Goal: Transaction & Acquisition: Purchase product/service

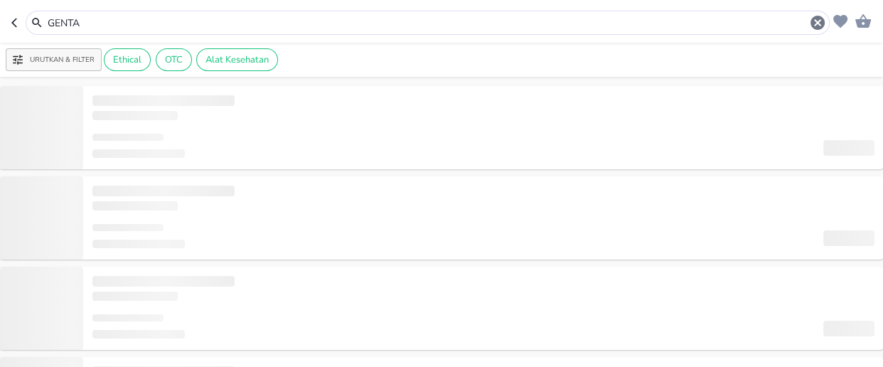
click at [92, 18] on input "GENTA" at bounding box center [427, 23] width 763 height 15
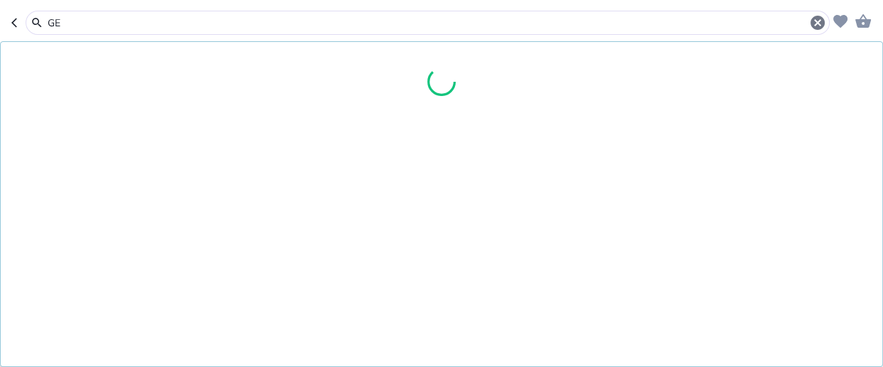
type input "G"
type input "XIG"
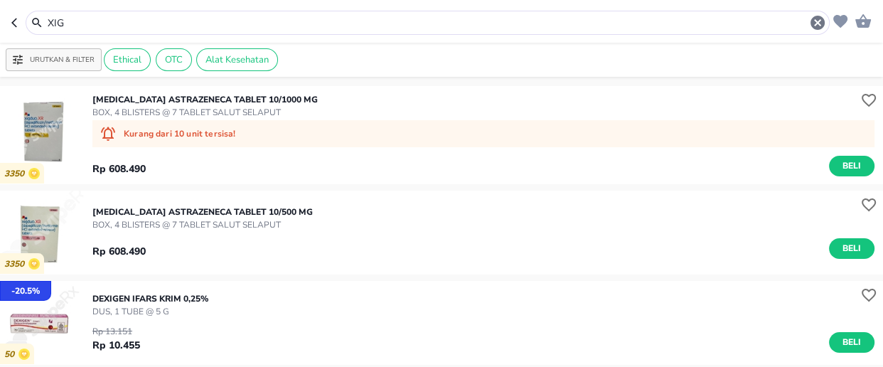
click at [178, 117] on p "BOX, 4 BLISTERS @ 7 TABLET SALUT SELAPUT" at bounding box center [204, 112] width 225 height 13
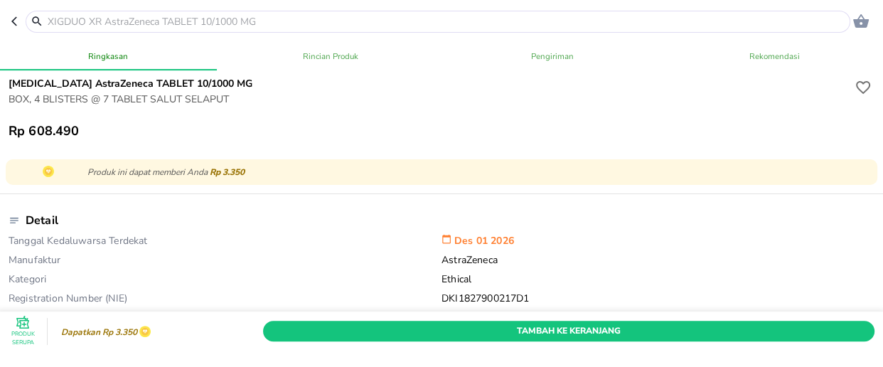
scroll to position [517, 0]
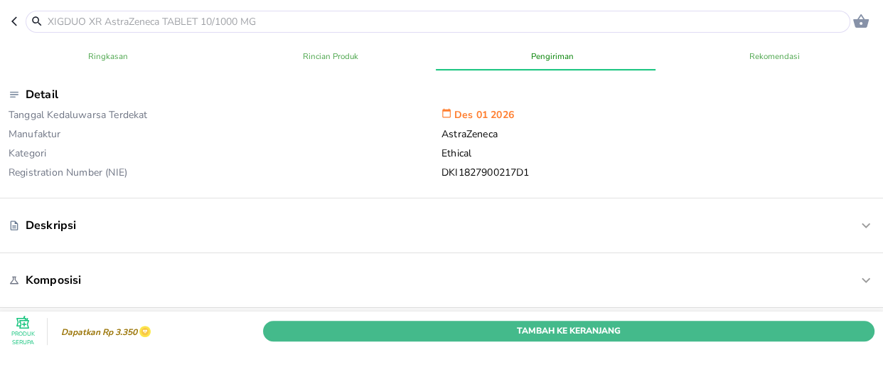
click at [511, 323] on span "Tambah Ke Keranjang" at bounding box center [569, 330] width 590 height 15
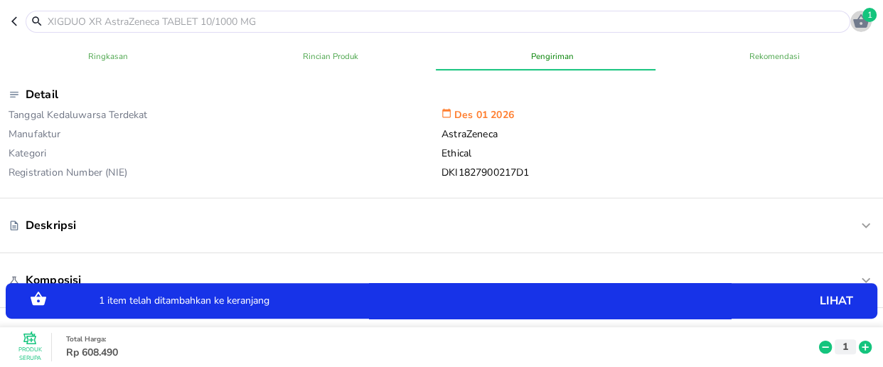
click at [867, 13] on span "1" at bounding box center [869, 15] width 14 height 14
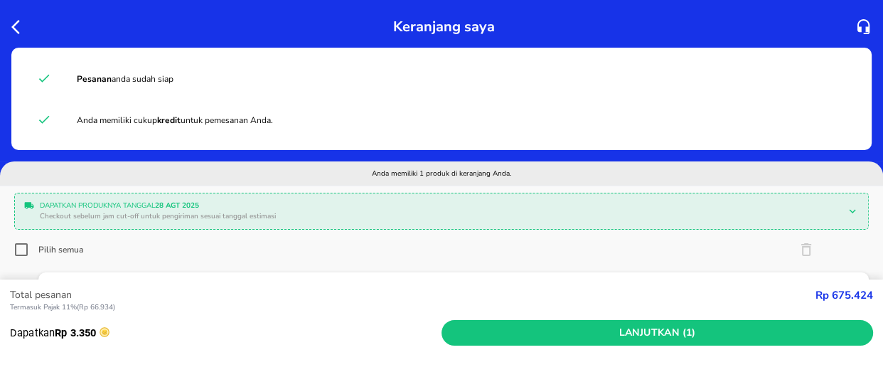
scroll to position [193, 0]
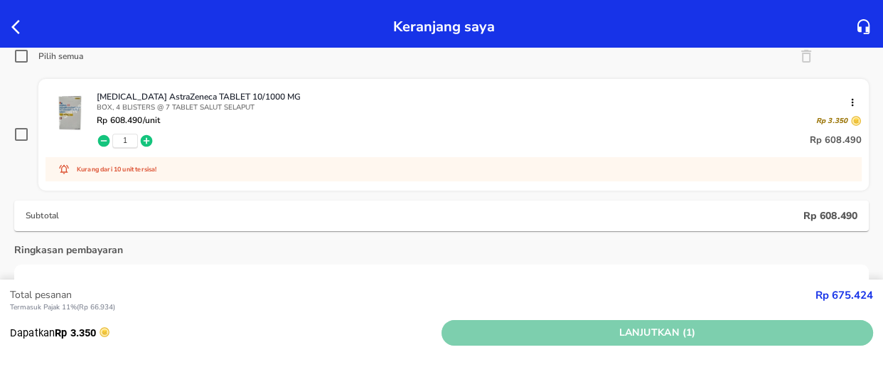
click at [557, 332] on span "Lanjutkan (1)" at bounding box center [657, 333] width 420 height 18
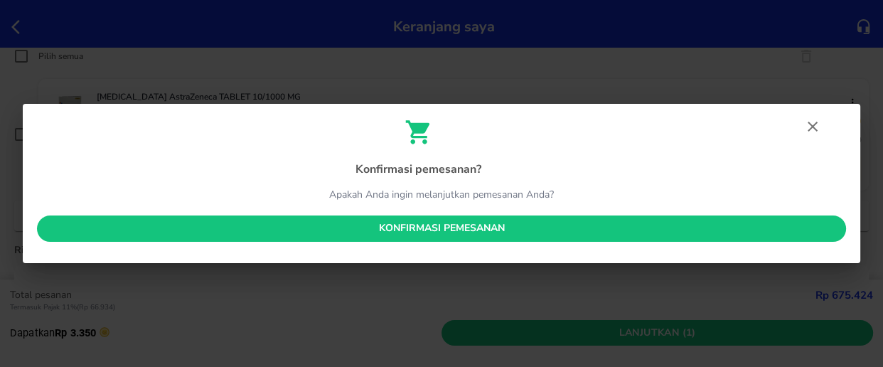
click at [461, 228] on span "Konfirmasi pemesanan" at bounding box center [441, 229] width 786 height 18
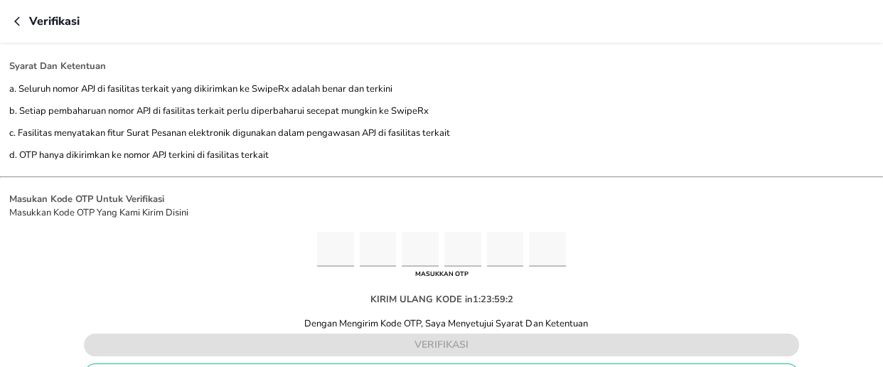
click at [339, 249] on input "Please enter OTP character 1" at bounding box center [335, 249] width 37 height 35
type input "5"
type input "6"
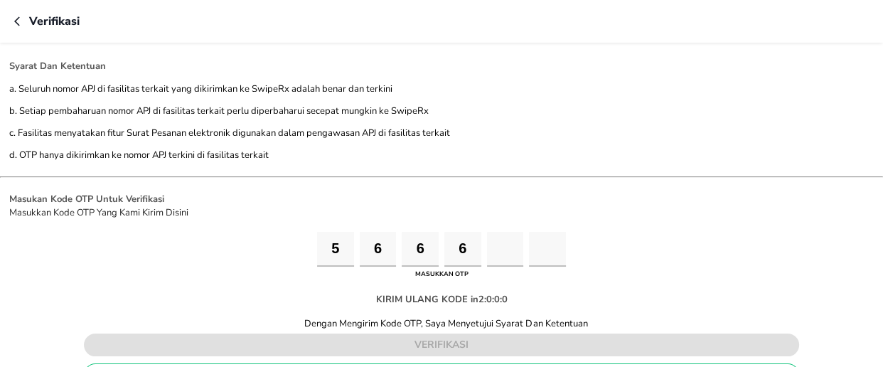
type input "7"
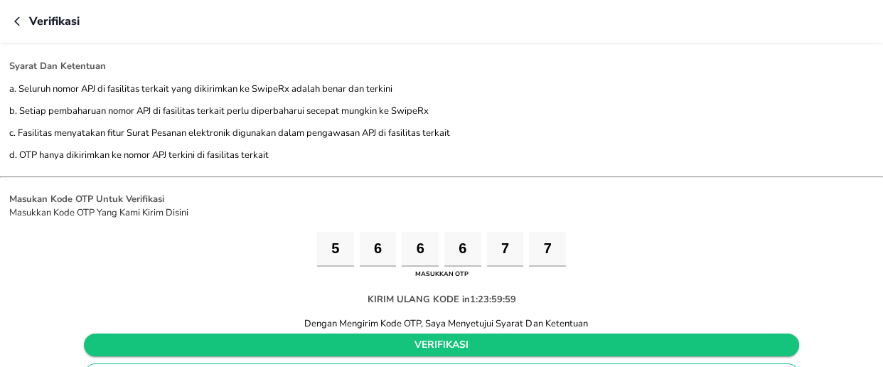
type input "7"
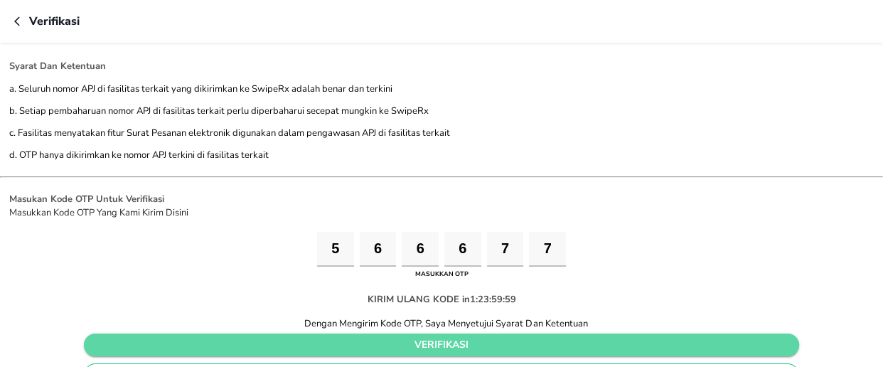
click at [477, 343] on span "verifikasi" at bounding box center [441, 345] width 692 height 18
